Goal: Task Accomplishment & Management: Manage account settings

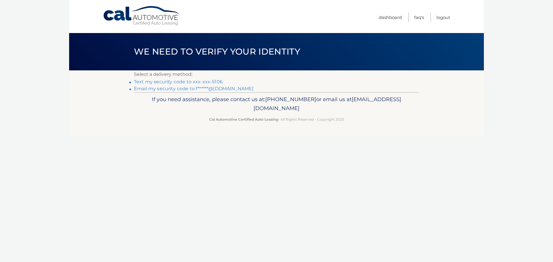
click at [200, 82] on link "Text my security code to xxx-xxx-5106" at bounding box center [178, 81] width 89 height 5
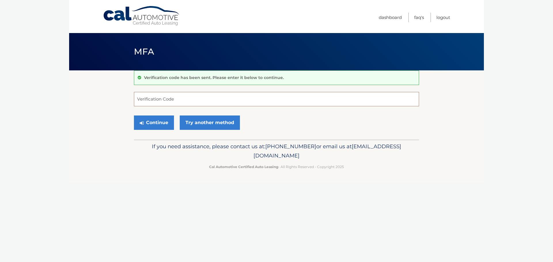
click at [199, 99] on input "Verification Code" at bounding box center [276, 99] width 285 height 14
click at [201, 99] on input "Verification Code" at bounding box center [276, 99] width 285 height 14
type input "715119"
click at [159, 124] on button "Continue" at bounding box center [154, 123] width 40 height 14
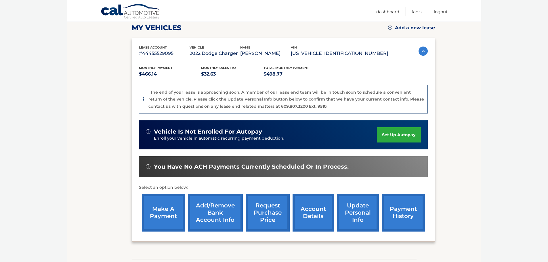
scroll to position [94, 0]
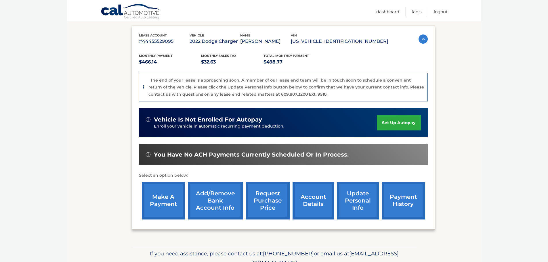
click at [314, 202] on link "account details" at bounding box center [313, 201] width 41 height 38
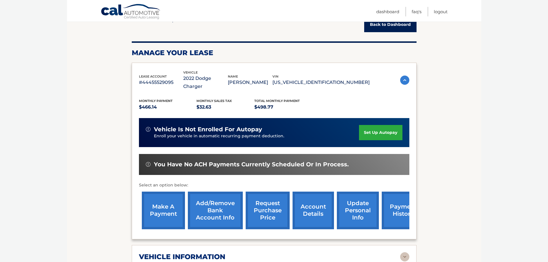
scroll to position [79, 0]
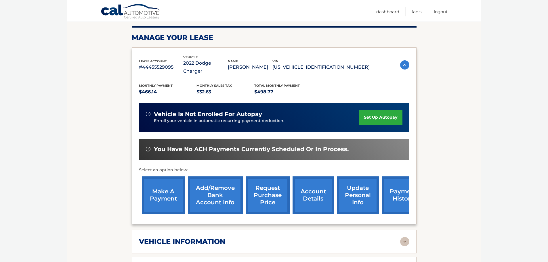
click at [395, 194] on link "payment history" at bounding box center [403, 196] width 43 height 38
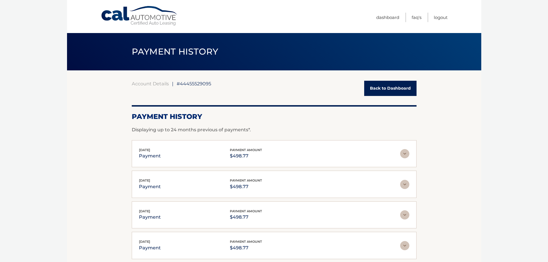
click at [371, 89] on link "Back to Dashboard" at bounding box center [390, 88] width 52 height 15
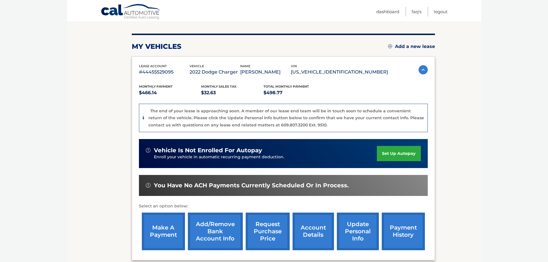
scroll to position [72, 0]
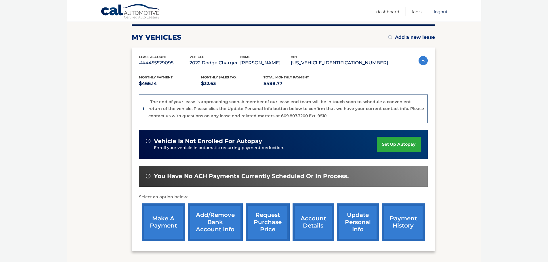
click at [435, 12] on link "Logout" at bounding box center [441, 11] width 14 height 9
